Goal: Task Accomplishment & Management: Manage account settings

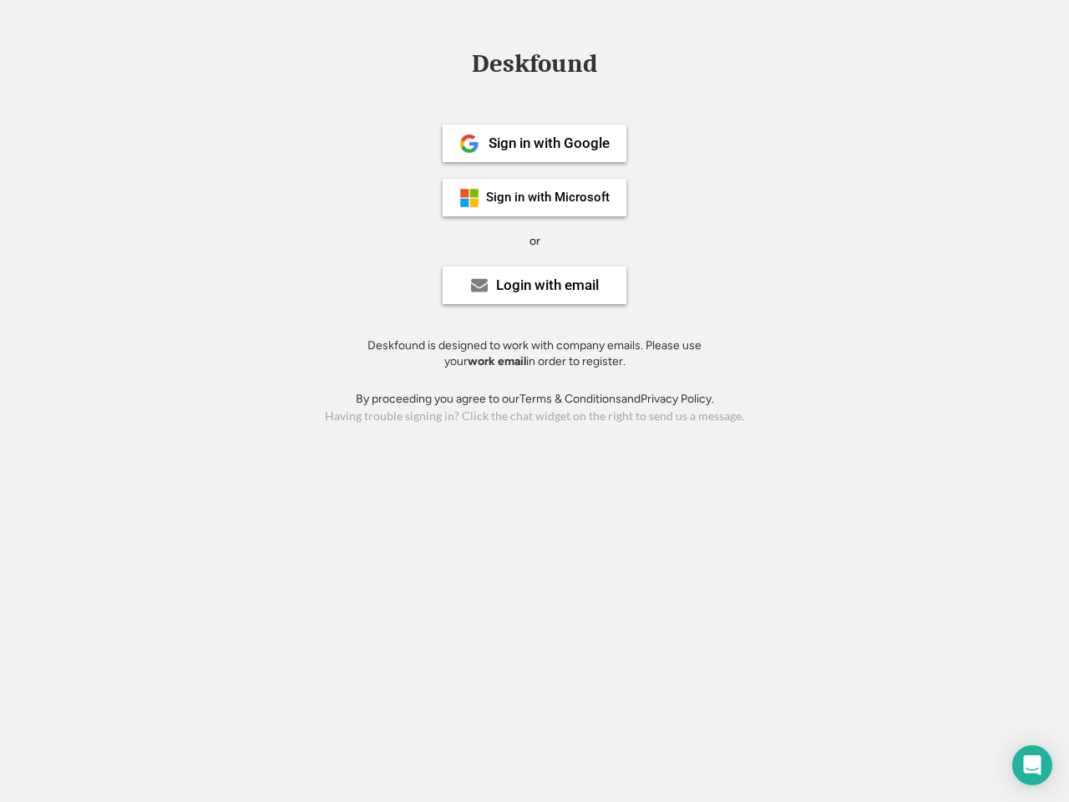
click at [535, 239] on div "or" at bounding box center [535, 241] width 11 height 17
click at [535, 67] on div "Deskfound" at bounding box center [535, 64] width 142 height 26
click at [457, 63] on div "Deskfound" at bounding box center [534, 67] width 1069 height 32
click at [535, 67] on div "Deskfound" at bounding box center [535, 64] width 142 height 26
click at [535, 241] on div "or" at bounding box center [535, 241] width 11 height 17
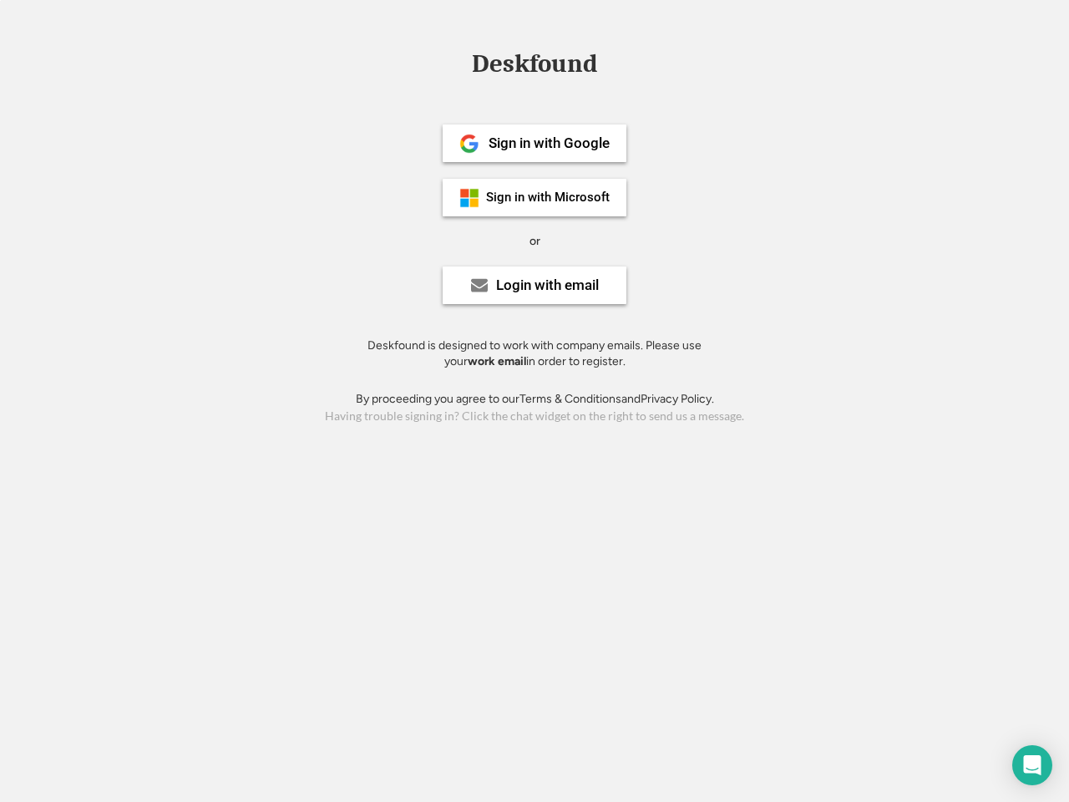
click at [535, 143] on div "Sign in with Google" at bounding box center [549, 143] width 121 height 14
click at [549, 143] on div "Sign in with Google" at bounding box center [549, 143] width 121 height 14
click at [470, 144] on img at bounding box center [470, 144] width 20 height 20
click at [535, 197] on div "Sign in with Microsoft" at bounding box center [548, 197] width 124 height 13
click at [549, 197] on div "Sign in with Microsoft" at bounding box center [548, 197] width 124 height 13
